Goal: Navigation & Orientation: Find specific page/section

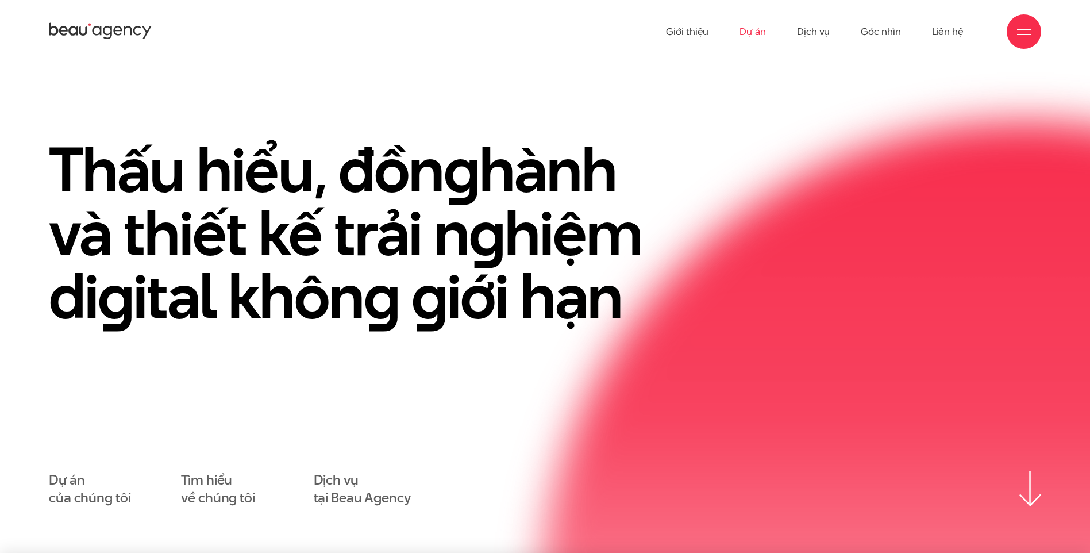
click at [756, 32] on link "Dự án" at bounding box center [752, 31] width 26 height 63
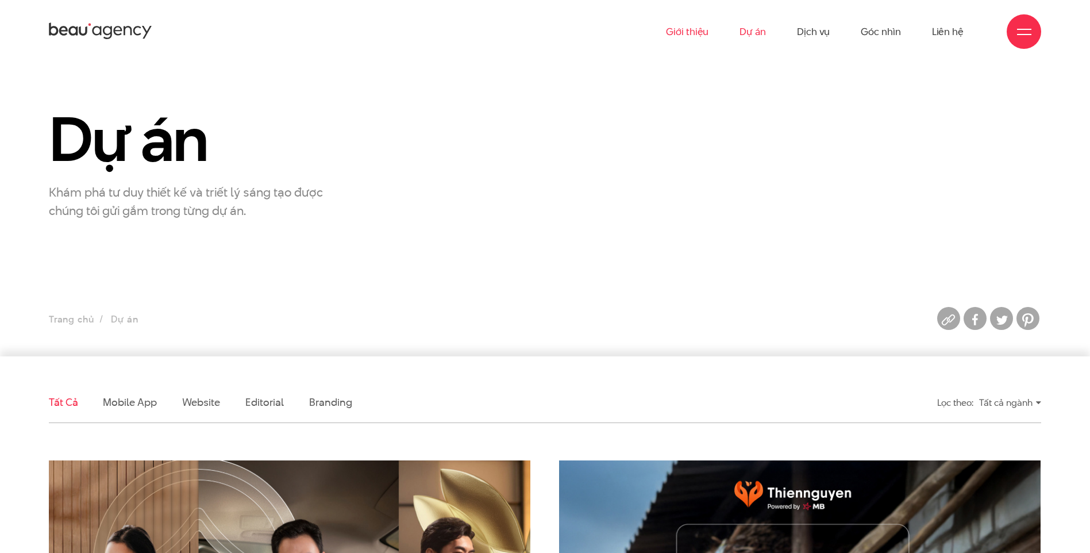
click at [689, 31] on link "Giới thiệu" at bounding box center [687, 31] width 43 height 63
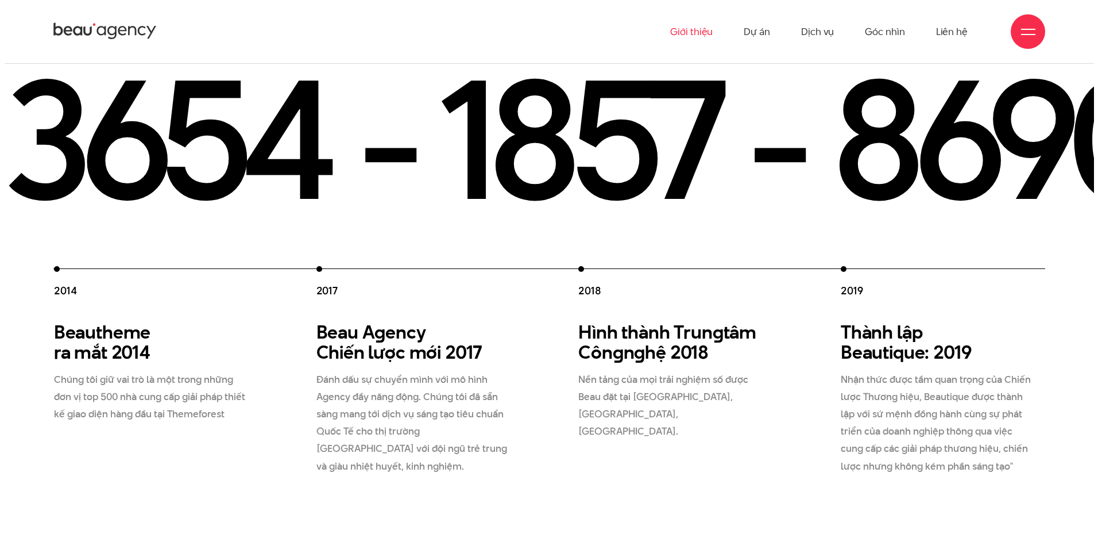
scroll to position [1387, 0]
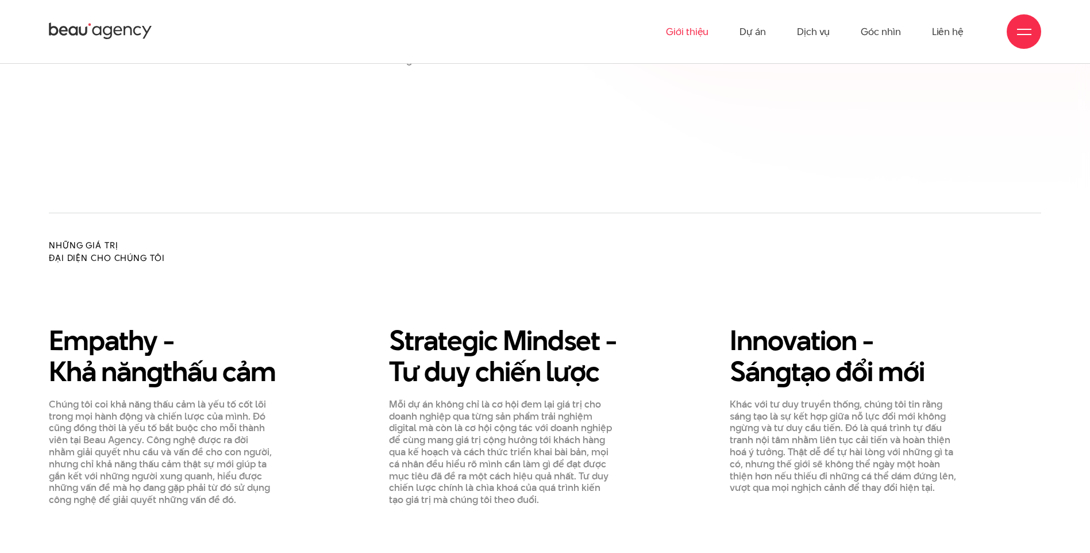
click at [1018, 25] on div at bounding box center [1024, 32] width 14 height 14
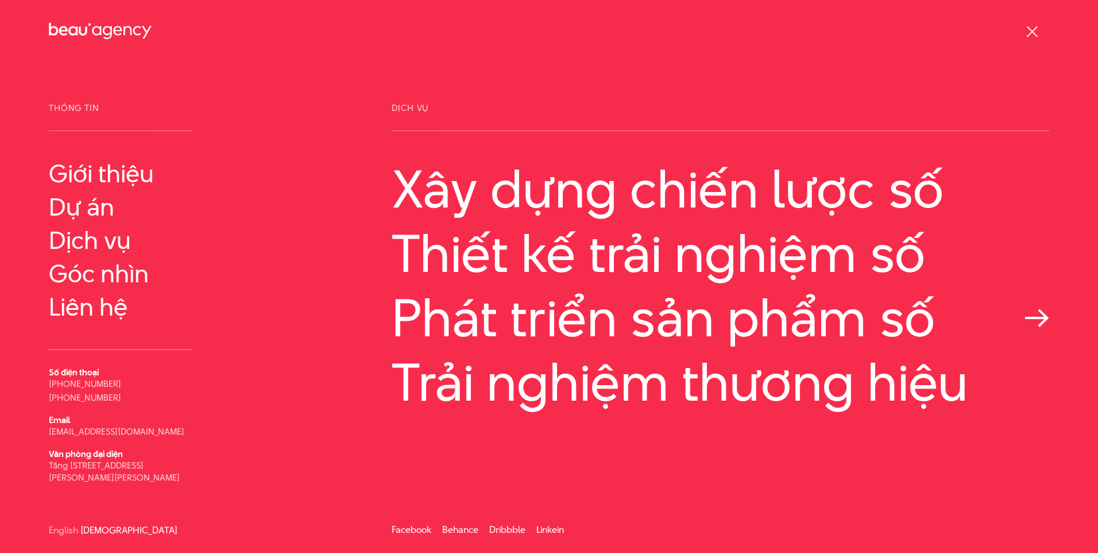
click at [538, 327] on link "Phát triển sản phẩm số" at bounding box center [721, 317] width 658 height 59
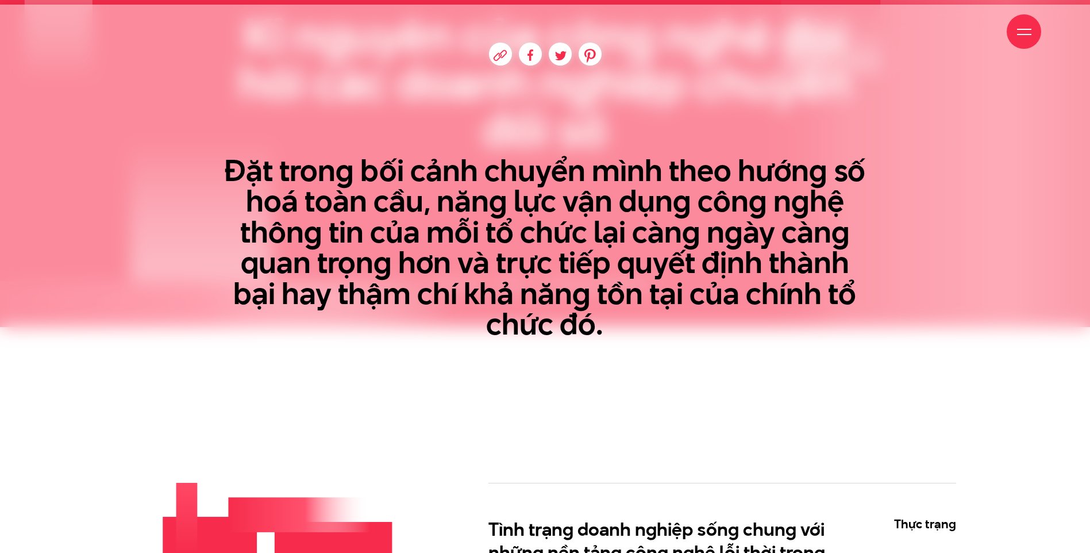
scroll to position [967, 0]
